Goal: Task Accomplishment & Management: Use online tool/utility

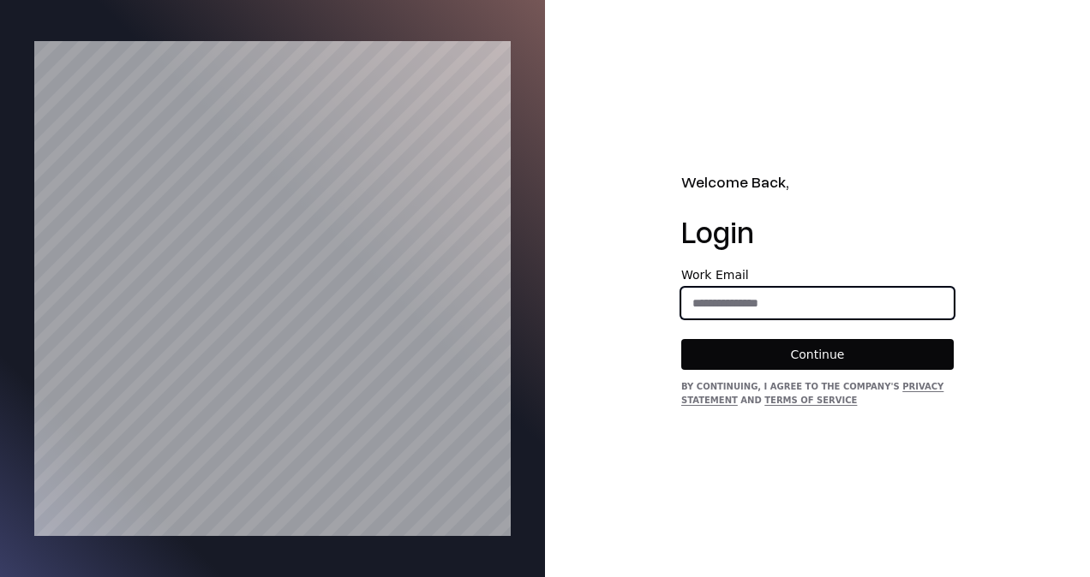
click at [734, 296] on input "email" at bounding box center [817, 303] width 271 height 31
click at [681, 339] on button "Continue" at bounding box center [817, 354] width 272 height 31
type input "**********"
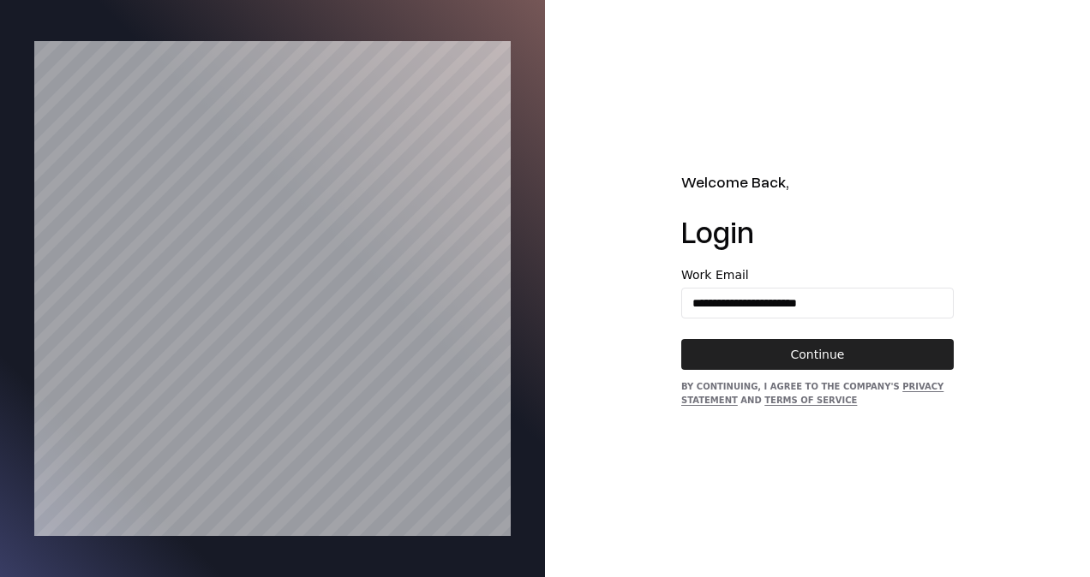
click at [749, 356] on button "Continue" at bounding box center [817, 354] width 272 height 31
